Goal: Navigation & Orientation: Find specific page/section

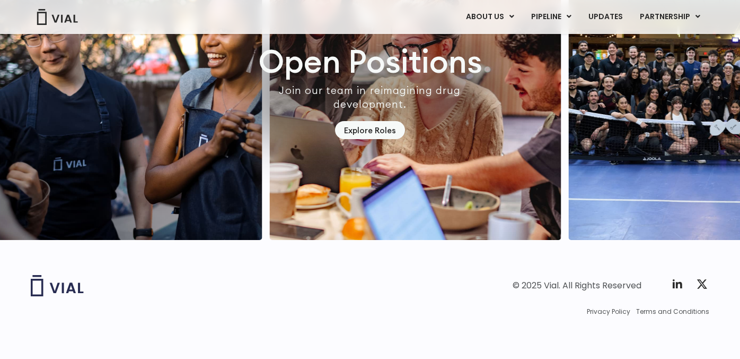
click at [677, 290] on div "Twitter X Logo" at bounding box center [689, 284] width 36 height 15
click at [675, 286] on icon at bounding box center [677, 283] width 13 height 13
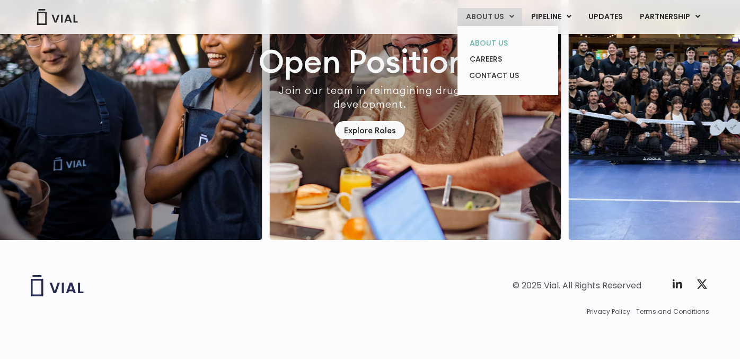
click at [495, 43] on link "ABOUT US" at bounding box center [507, 43] width 93 height 16
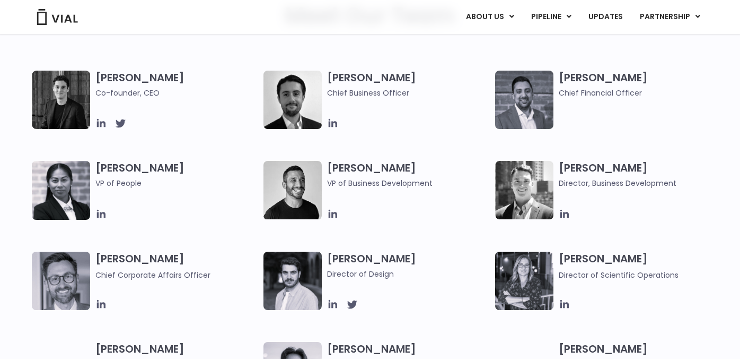
scroll to position [501, 0]
